Goal: Task Accomplishment & Management: Manage account settings

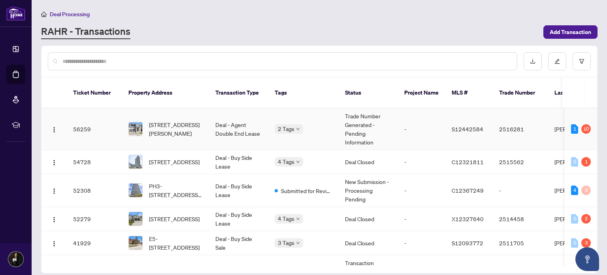
click at [196, 128] on td "[STREET_ADDRESS][PERSON_NAME]" at bounding box center [165, 128] width 87 height 41
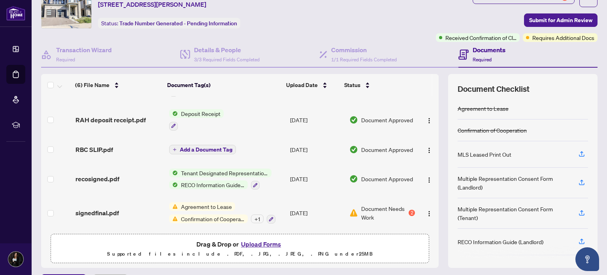
scroll to position [55, 0]
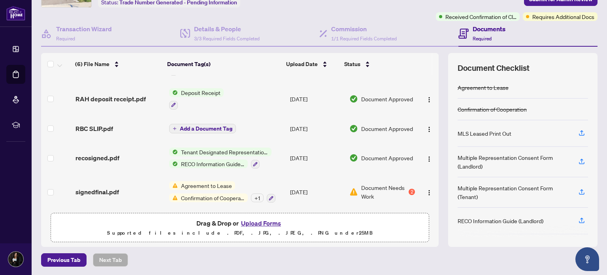
click at [264, 221] on button "Upload Forms" at bounding box center [261, 223] width 45 height 10
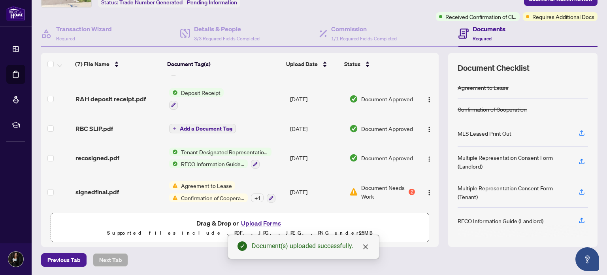
scroll to position [84, 0]
click at [365, 247] on icon "close" at bounding box center [365, 246] width 5 height 5
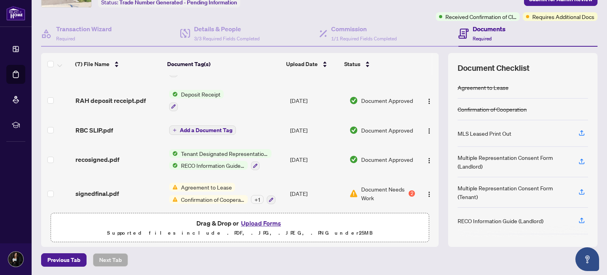
scroll to position [84, 0]
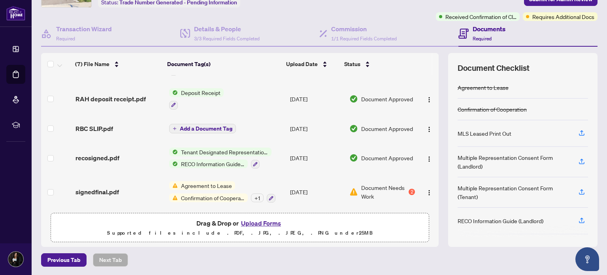
click at [322, 194] on td "[DATE]" at bounding box center [316, 192] width 59 height 34
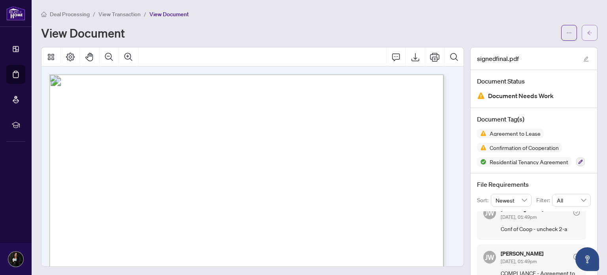
click at [587, 28] on span "button" at bounding box center [590, 32] width 6 height 13
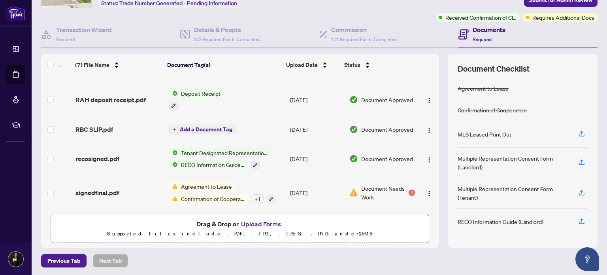
scroll to position [54, 0]
click at [251, 223] on button "Upload Forms" at bounding box center [261, 224] width 45 height 10
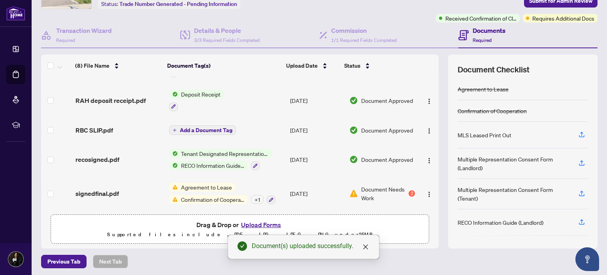
scroll to position [55, 0]
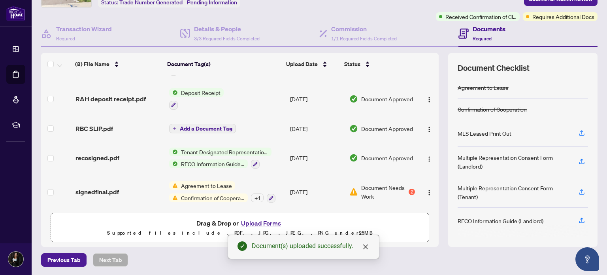
click at [236, 187] on div "Agreement to Lease Confirmation of Cooperation + 1" at bounding box center [222, 191] width 106 height 21
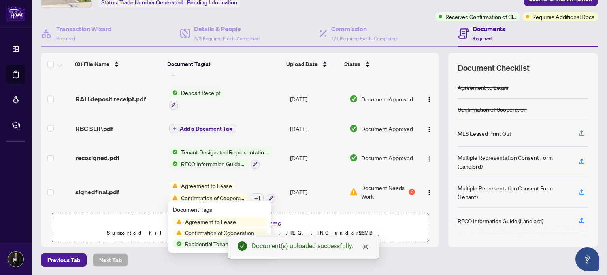
click at [213, 186] on span "Agreement to Lease" at bounding box center [206, 185] width 57 height 9
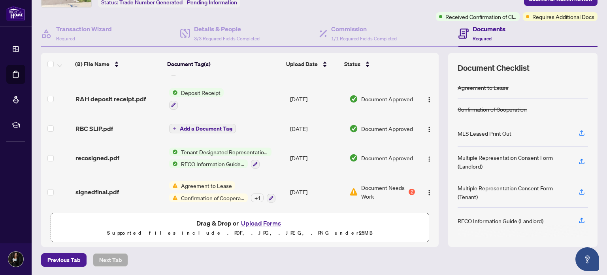
click at [379, 188] on span "Document Needs Work" at bounding box center [384, 191] width 46 height 17
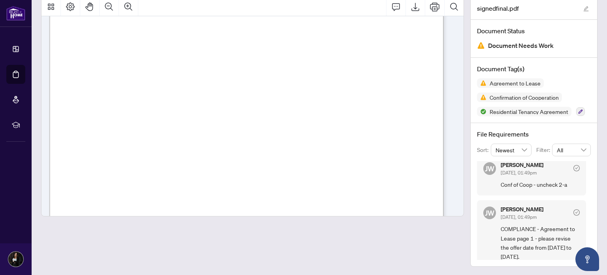
scroll to position [590, 0]
